Goal: Check status: Check status

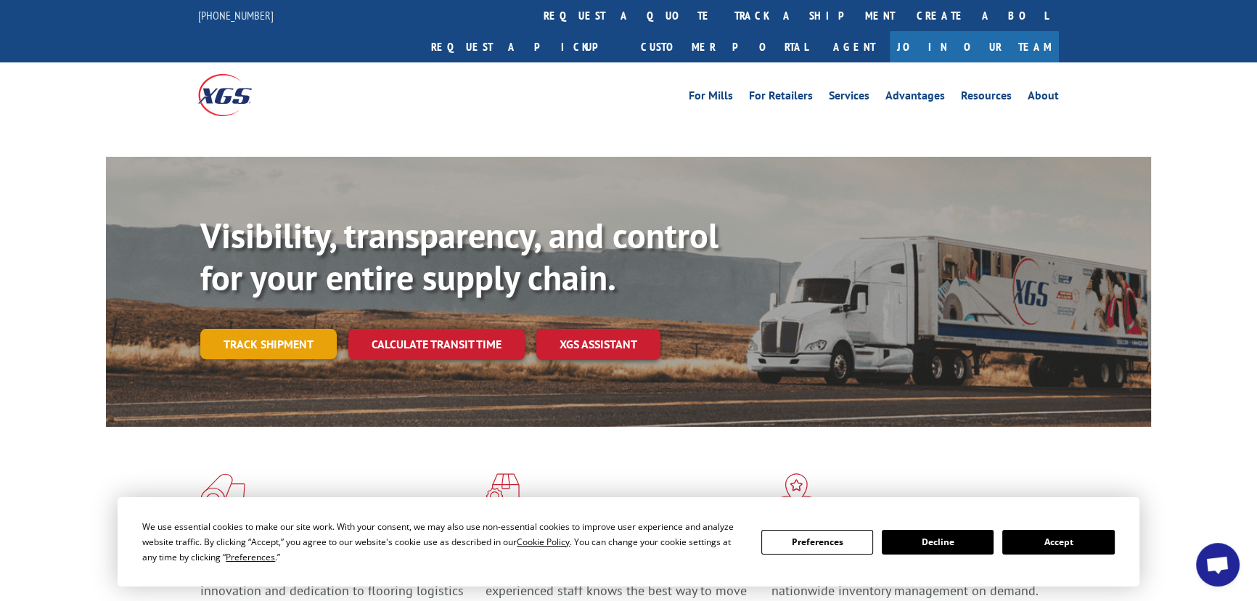
click at [239, 329] on link "Track shipment" at bounding box center [268, 344] width 136 height 30
drag, startPoint x: 1065, startPoint y: 548, endPoint x: 755, endPoint y: 464, distance: 321.2
click at [1058, 548] on button "Accept" at bounding box center [1058, 542] width 112 height 25
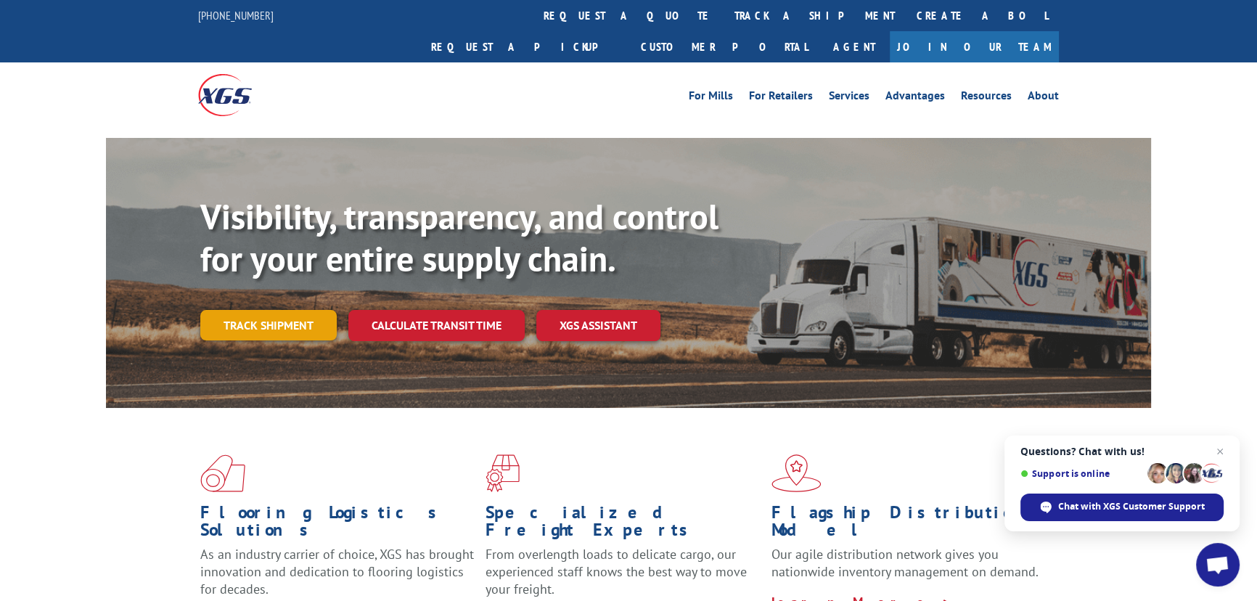
click at [271, 310] on link "Track shipment" at bounding box center [268, 325] width 136 height 30
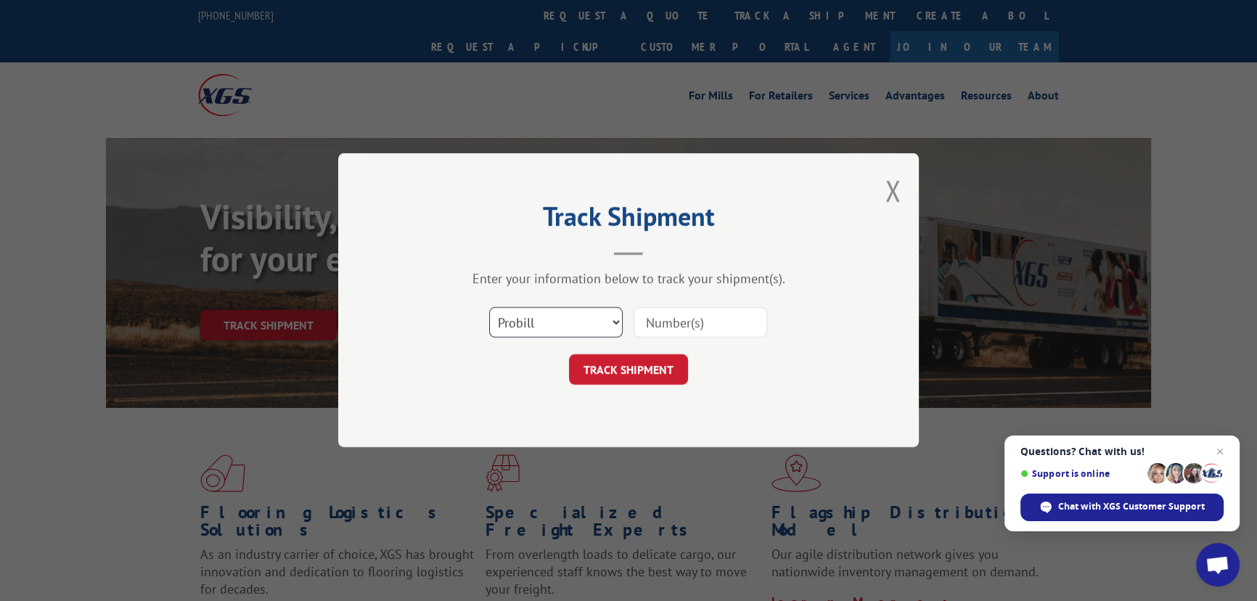
drag, startPoint x: 571, startPoint y: 319, endPoint x: 560, endPoint y: 330, distance: 15.9
click at [570, 319] on select "Select category... Probill BOL PO" at bounding box center [556, 323] width 134 height 30
select select "po"
click at [489, 308] on select "Select category... Probill BOL PO" at bounding box center [556, 323] width 134 height 30
paste input "19509485"
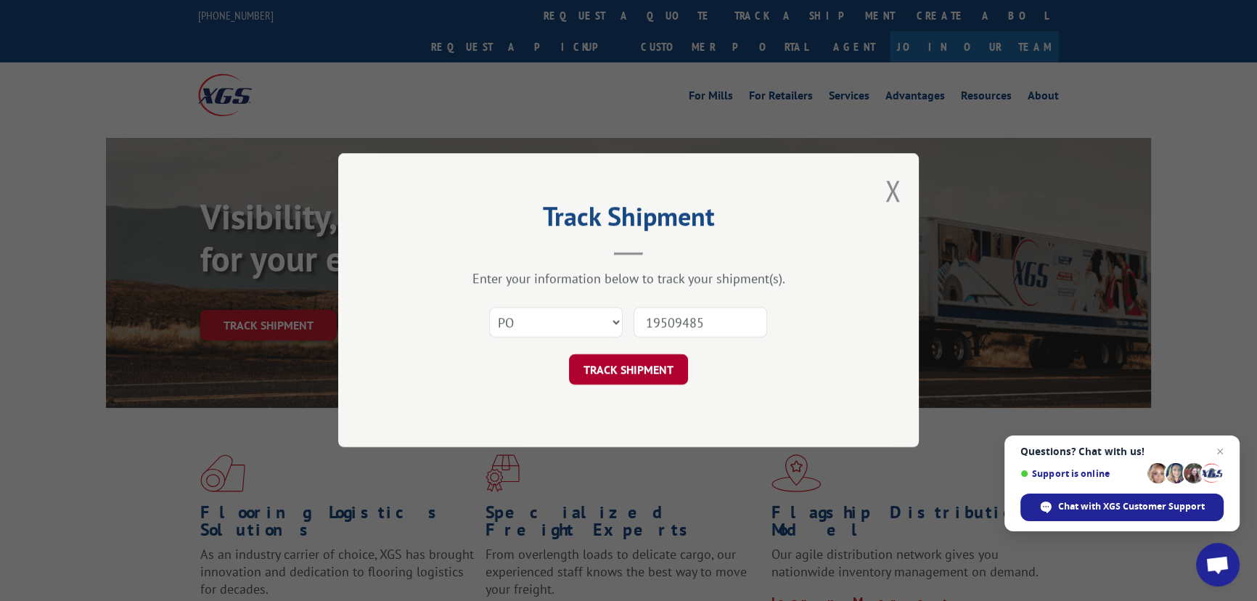
type input "19509485"
click at [626, 355] on button "TRACK SHIPMENT" at bounding box center [628, 370] width 119 height 30
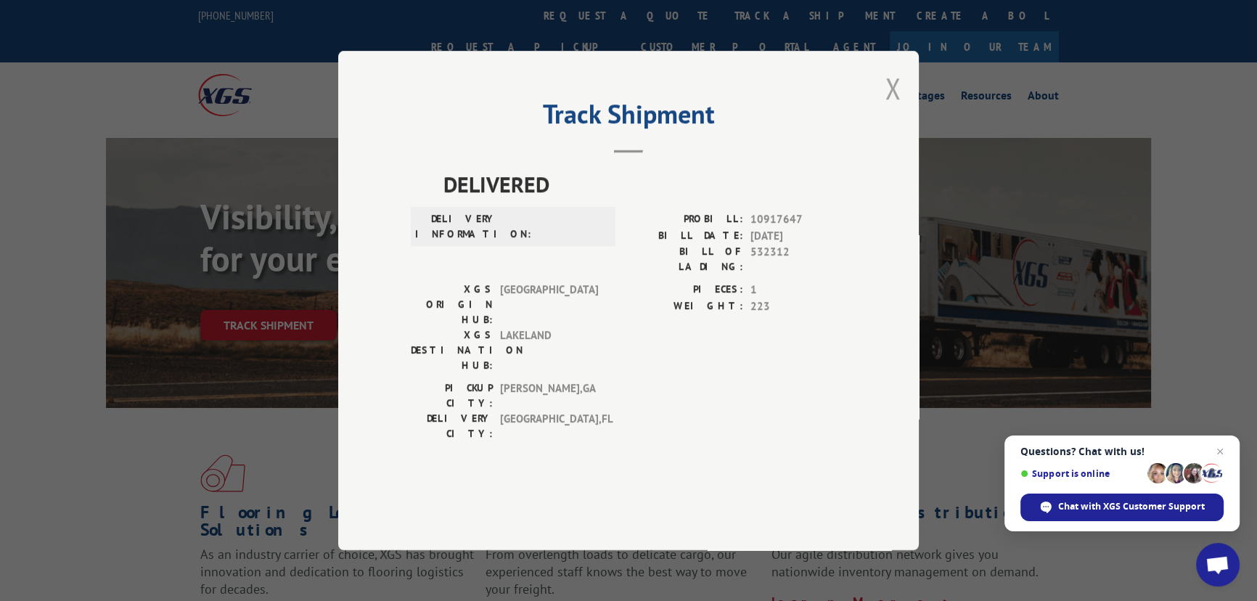
click at [890, 107] on button "Close modal" at bounding box center [893, 88] width 16 height 38
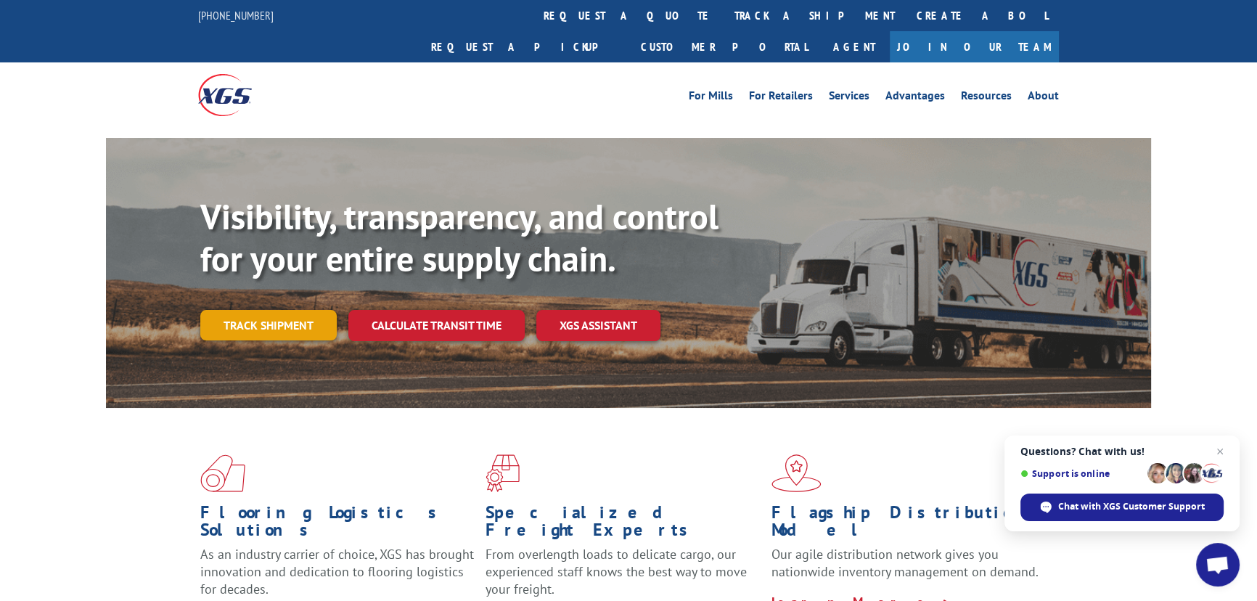
click at [253, 310] on link "Track shipment" at bounding box center [268, 325] width 136 height 30
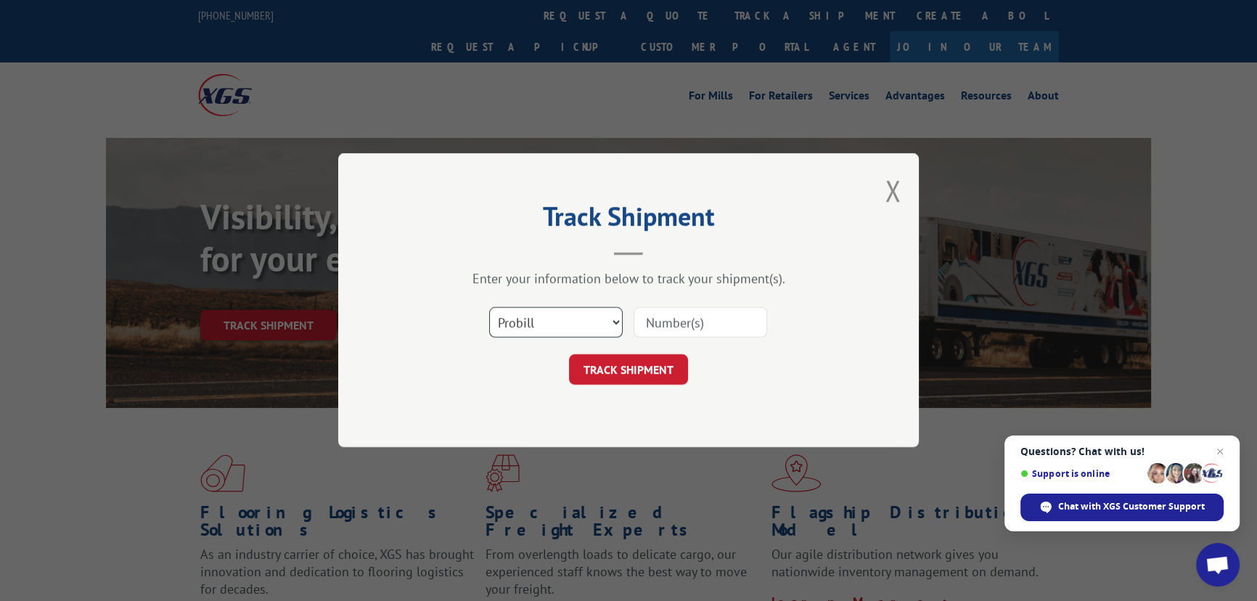
drag, startPoint x: 595, startPoint y: 319, endPoint x: 594, endPoint y: 333, distance: 14.6
click at [595, 321] on select "Select category... Probill BOL PO" at bounding box center [556, 323] width 134 height 30
select select "po"
click at [489, 308] on select "Select category... Probill BOL PO" at bounding box center [556, 323] width 134 height 30
click at [663, 330] on input at bounding box center [701, 323] width 134 height 30
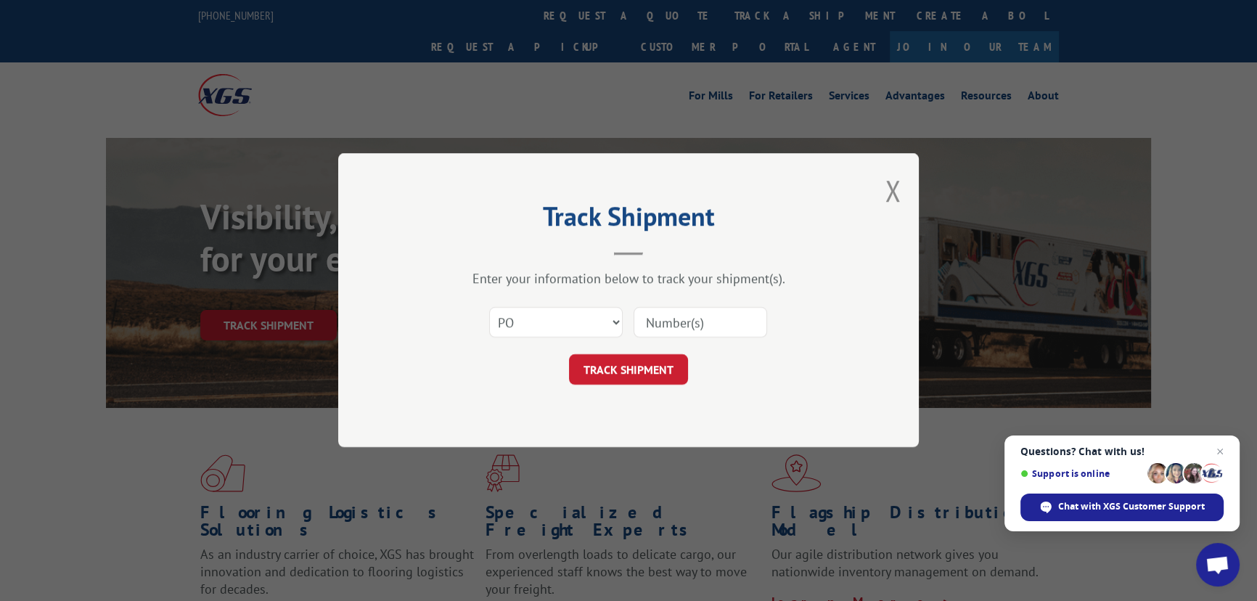
paste input "19509485"
type input "19509485"
drag, startPoint x: 682, startPoint y: 369, endPoint x: 675, endPoint y: 362, distance: 9.8
click at [684, 370] on button "TRACK SHIPMENT" at bounding box center [628, 370] width 119 height 30
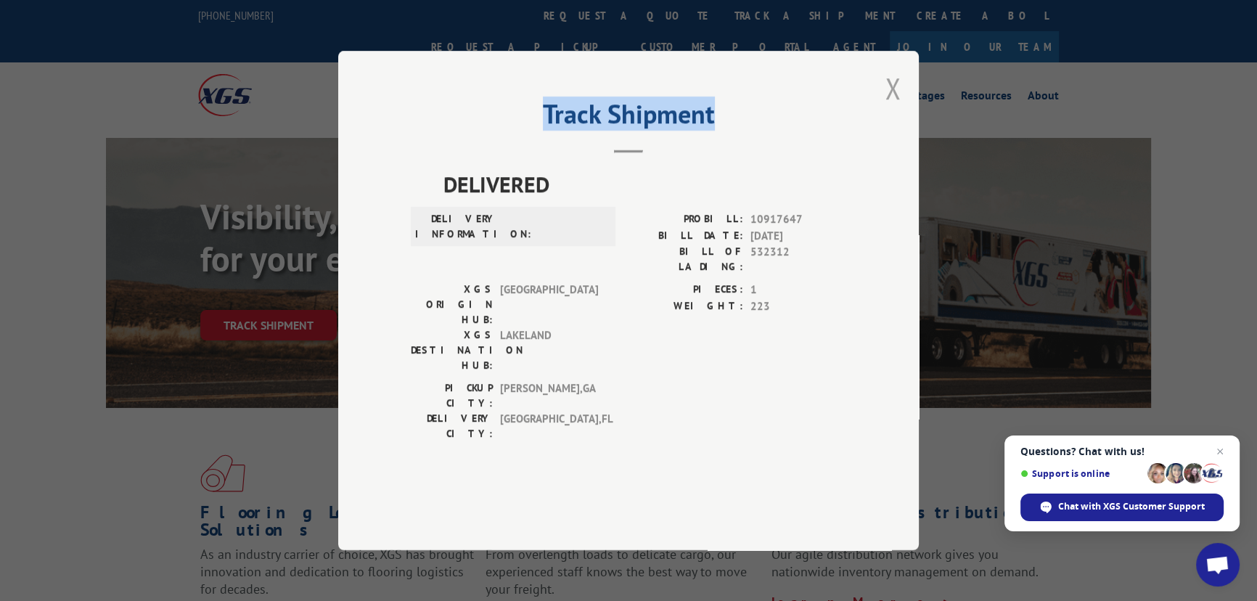
click at [886, 138] on div "Track Shipment DELIVERED DELIVERY INFORMATION: PROBILL: 10917647 BILL DATE: [DA…" at bounding box center [628, 300] width 581 height 499
click at [899, 107] on button "Close modal" at bounding box center [893, 88] width 16 height 38
click at [899, 142] on div "Visibility, transparency, and control for your entire supply chain. Track shipm…" at bounding box center [628, 287] width 1045 height 298
